Goal: Transaction & Acquisition: Download file/media

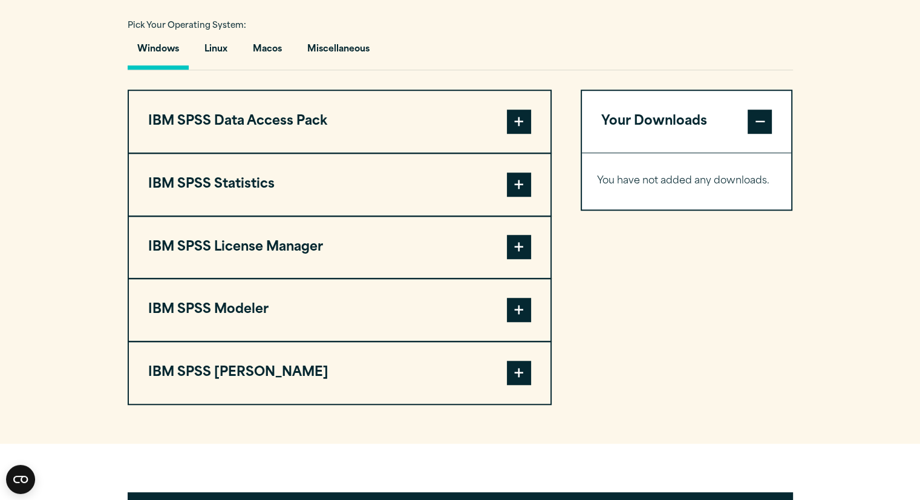
scroll to position [898, 0]
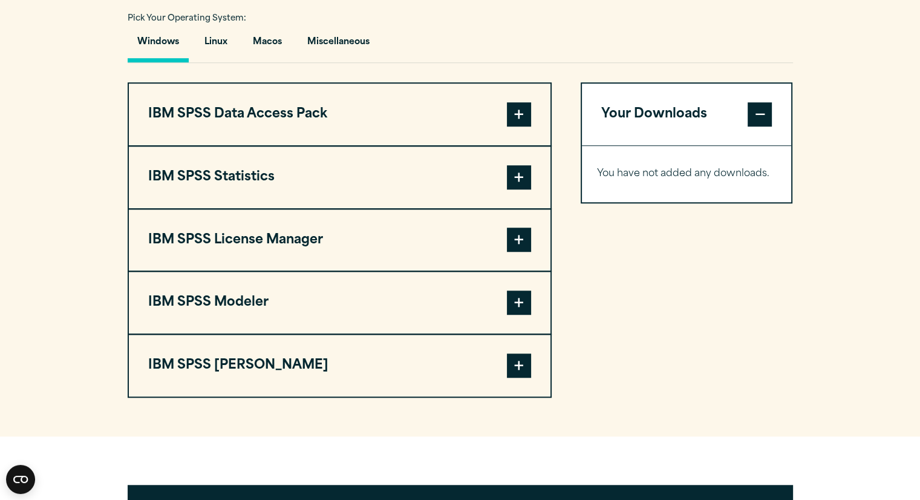
click at [511, 169] on span at bounding box center [519, 177] width 24 height 24
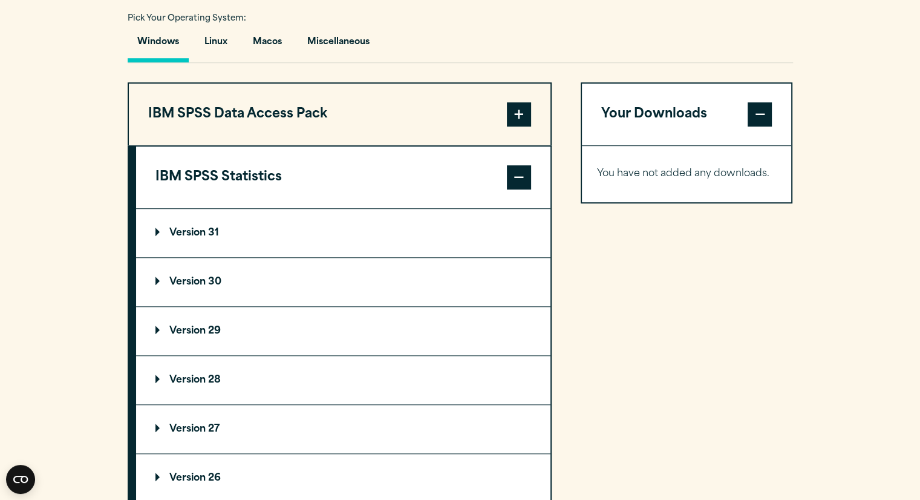
click at [183, 277] on p "Version 30" at bounding box center [188, 282] width 66 height 10
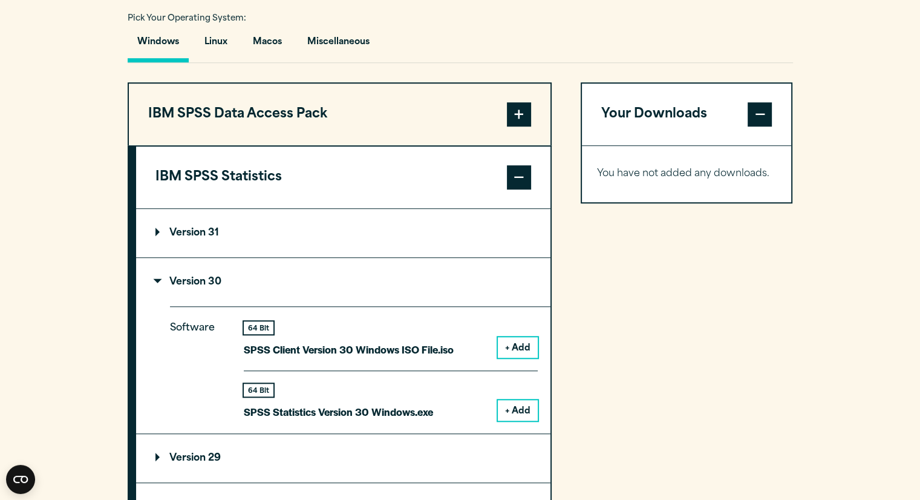
click at [513, 412] on button "+ Add" at bounding box center [518, 410] width 40 height 21
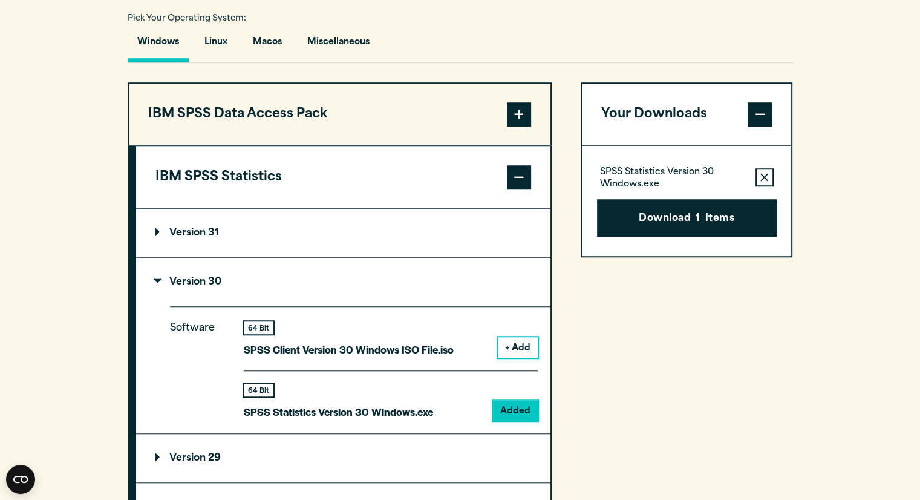
click at [520, 337] on button "+ Add" at bounding box center [518, 347] width 40 height 21
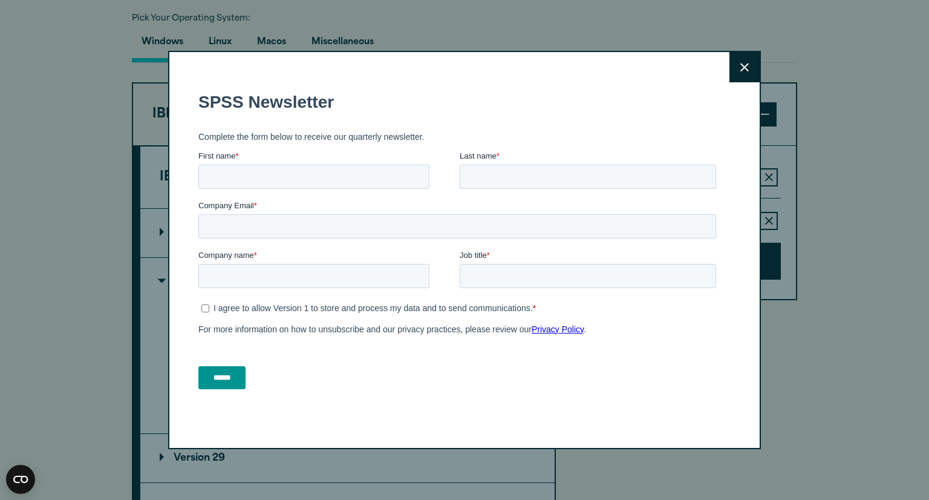
click at [750, 73] on button "Close" at bounding box center [745, 67] width 30 height 30
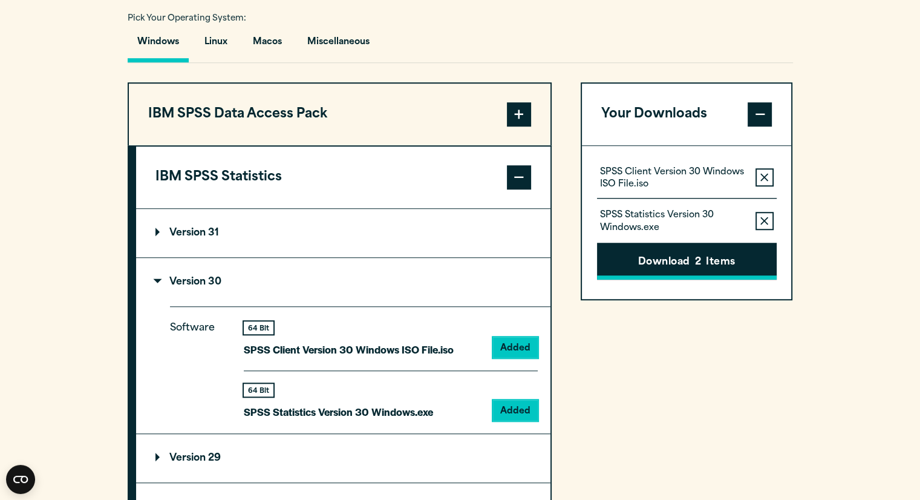
click at [687, 252] on button "Download 2 Items" at bounding box center [687, 262] width 180 height 38
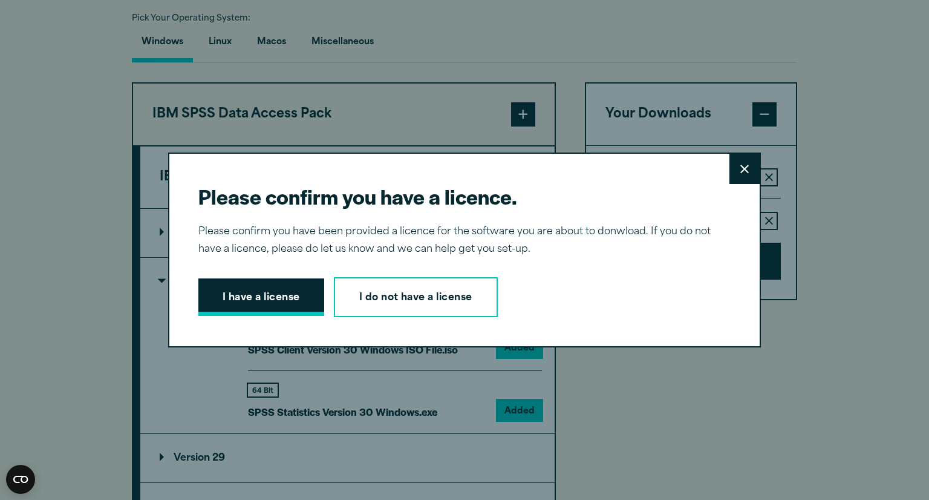
click at [235, 305] on button "I have a license" at bounding box center [261, 297] width 126 height 38
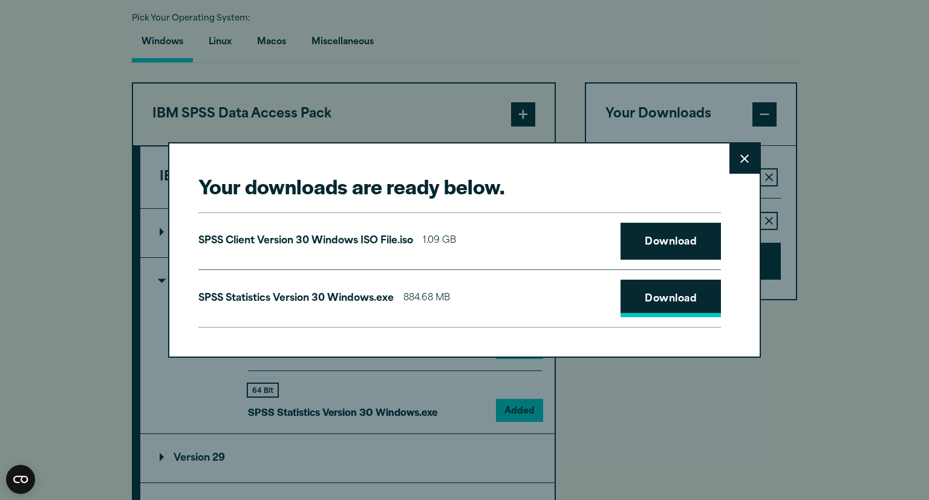
click at [675, 305] on link "Download" at bounding box center [671, 298] width 100 height 38
click at [663, 253] on link "Download" at bounding box center [671, 242] width 100 height 38
click at [745, 158] on button "Close" at bounding box center [745, 158] width 30 height 30
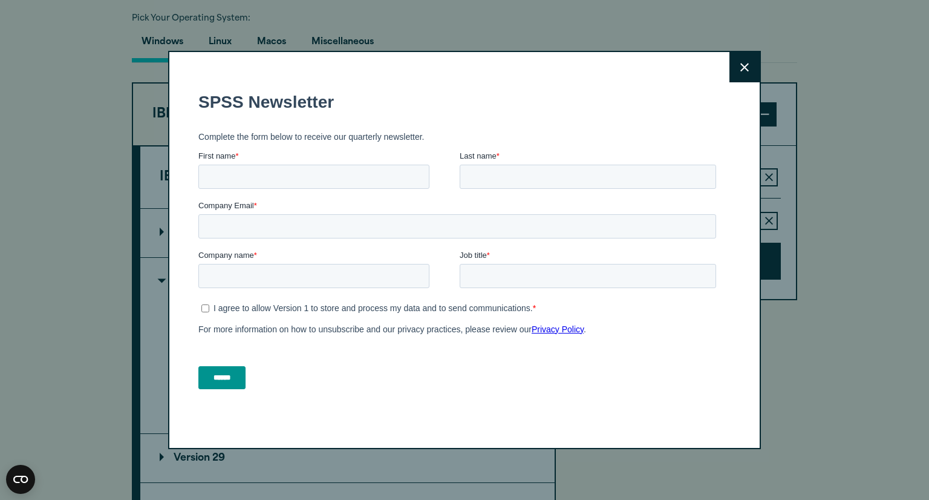
click at [753, 68] on button "Close" at bounding box center [745, 67] width 30 height 30
